Goal: Find specific page/section: Find specific page/section

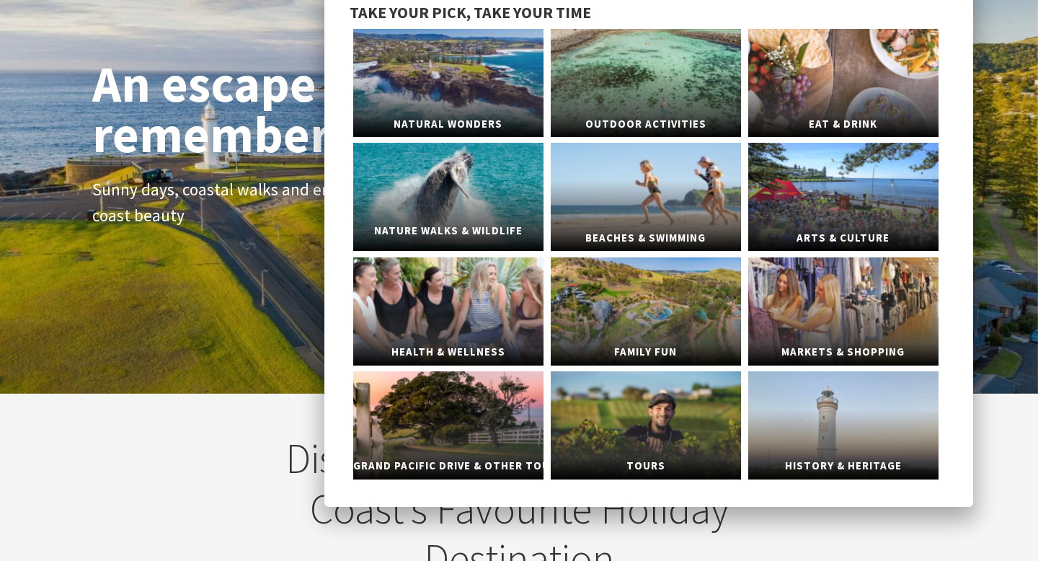
scroll to position [81, 0]
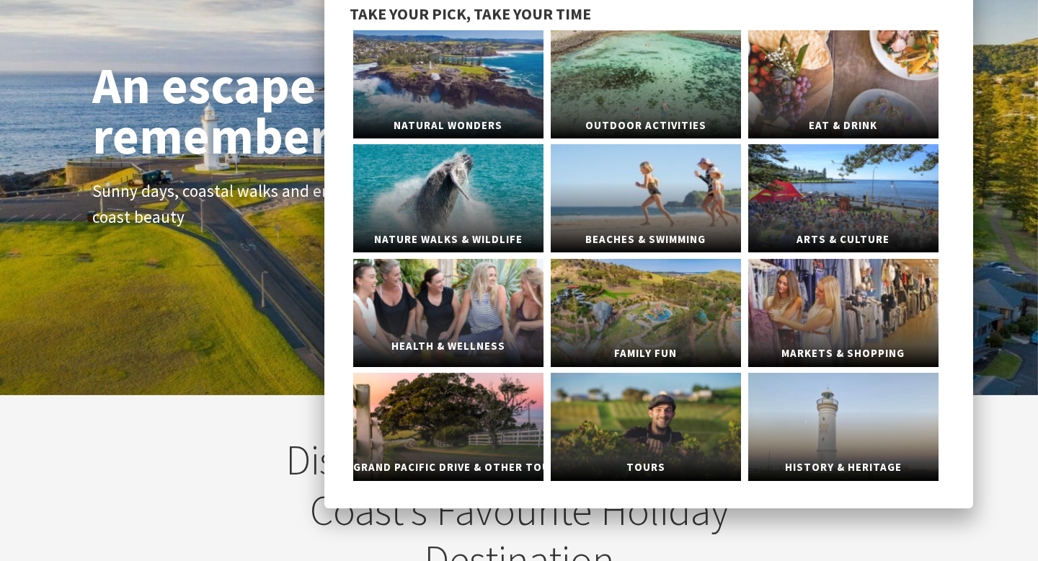
click at [471, 296] on link "Health & Wellness" at bounding box center [448, 313] width 190 height 108
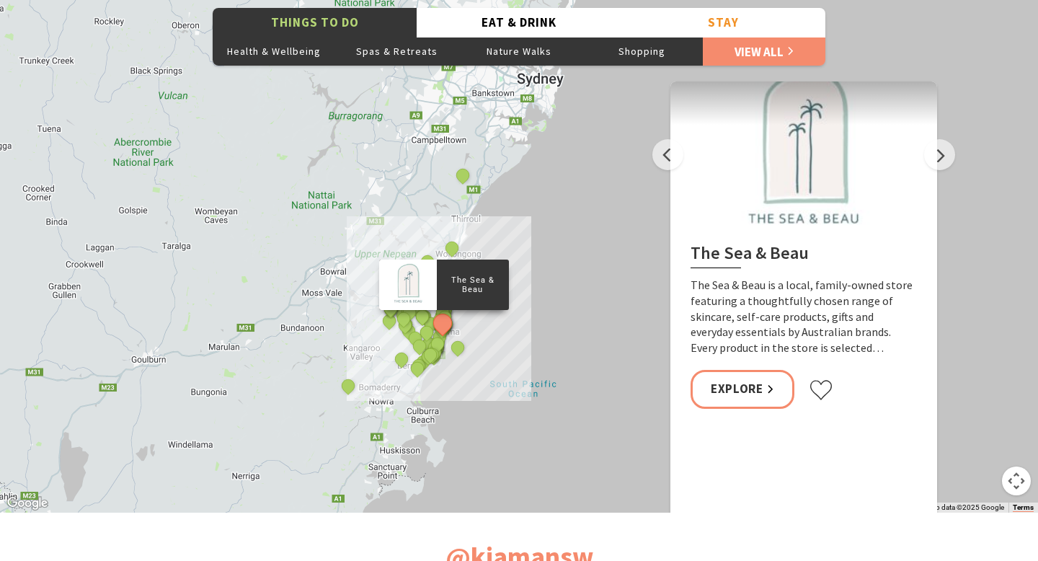
scroll to position [2279, 0]
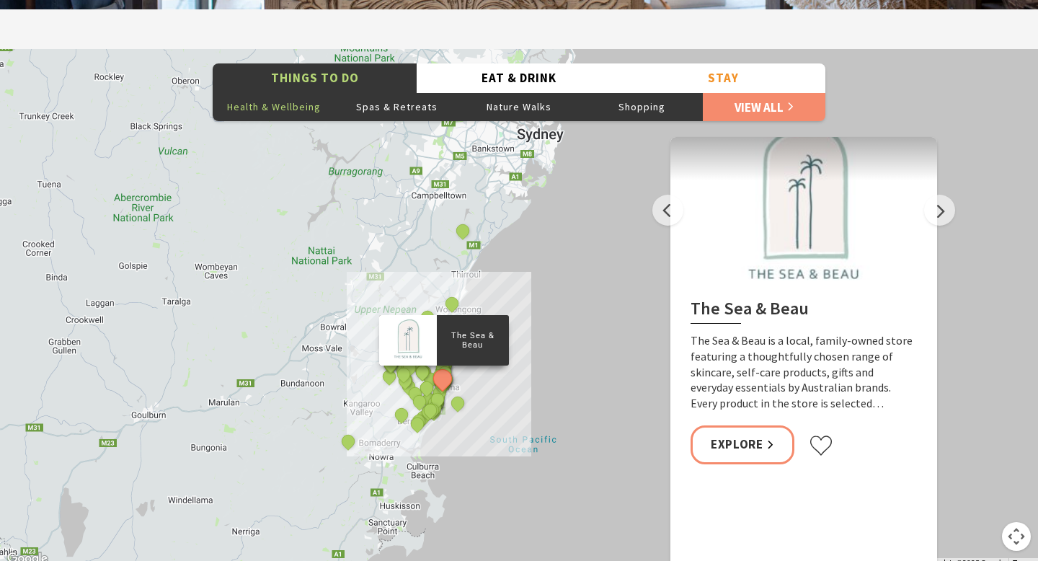
click at [305, 115] on button "Health & Wellbeing" at bounding box center [274, 106] width 123 height 29
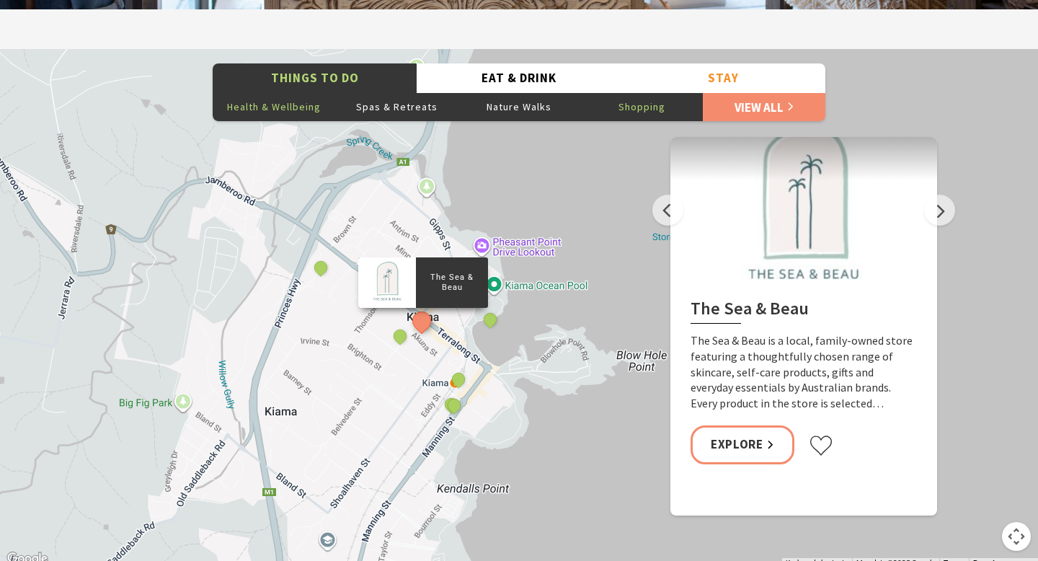
click at [624, 105] on button "Shopping" at bounding box center [641, 106] width 123 height 29
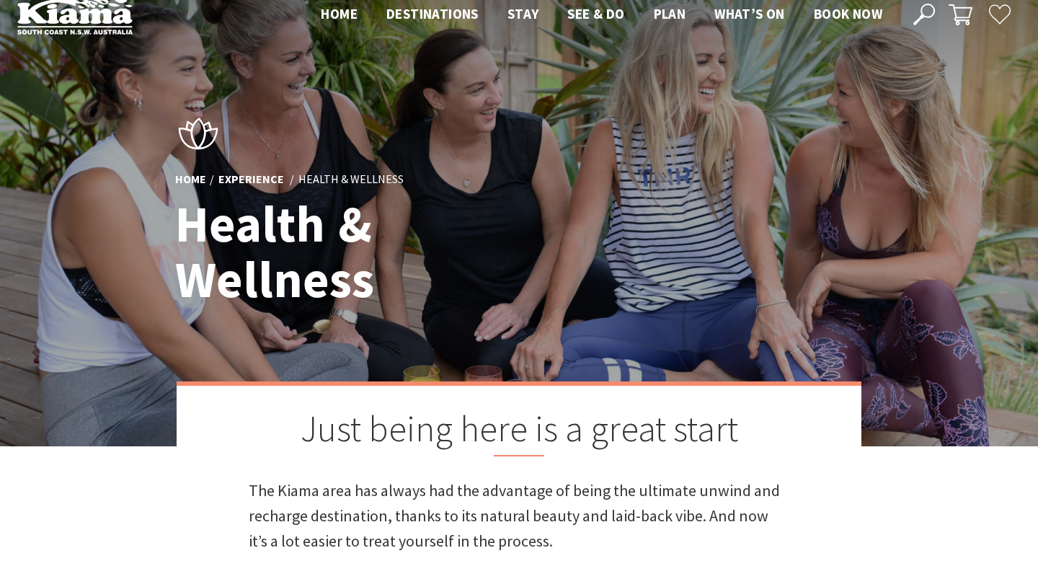
scroll to position [0, 0]
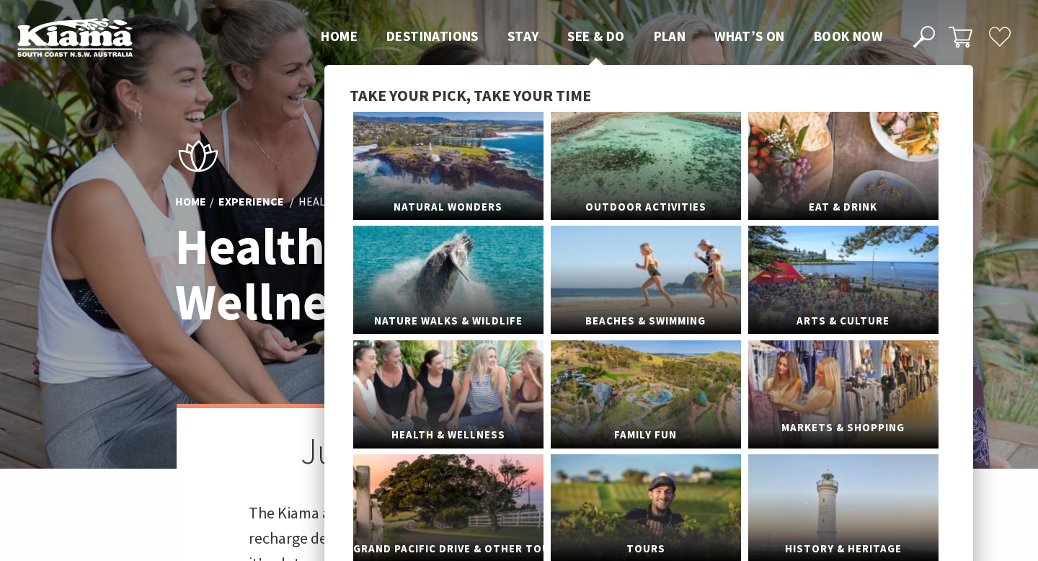
click at [809, 382] on link "Markets & Shopping" at bounding box center [843, 394] width 190 height 108
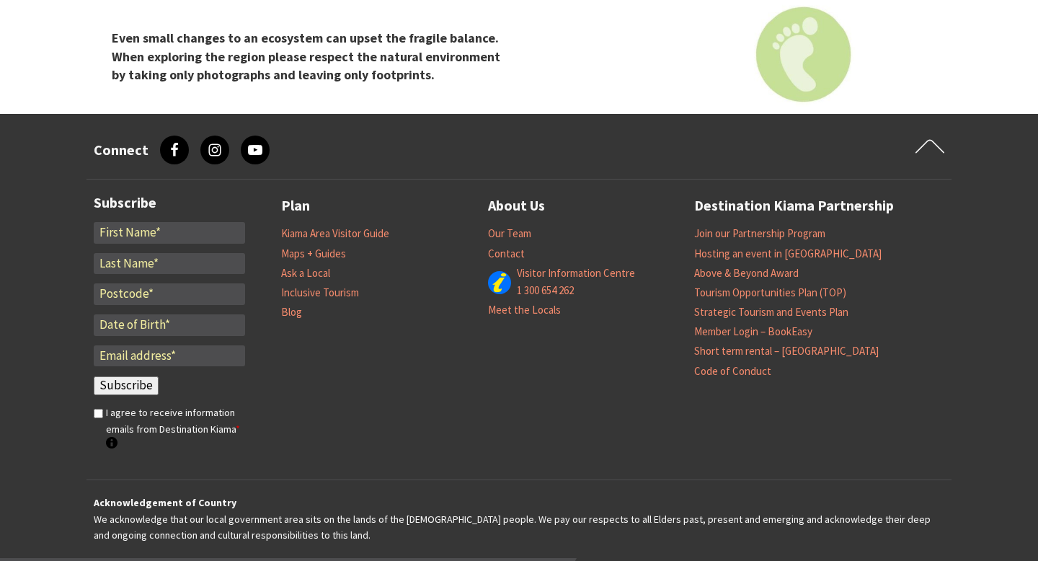
scroll to position [2889, 0]
